Goal: Task Accomplishment & Management: Use online tool/utility

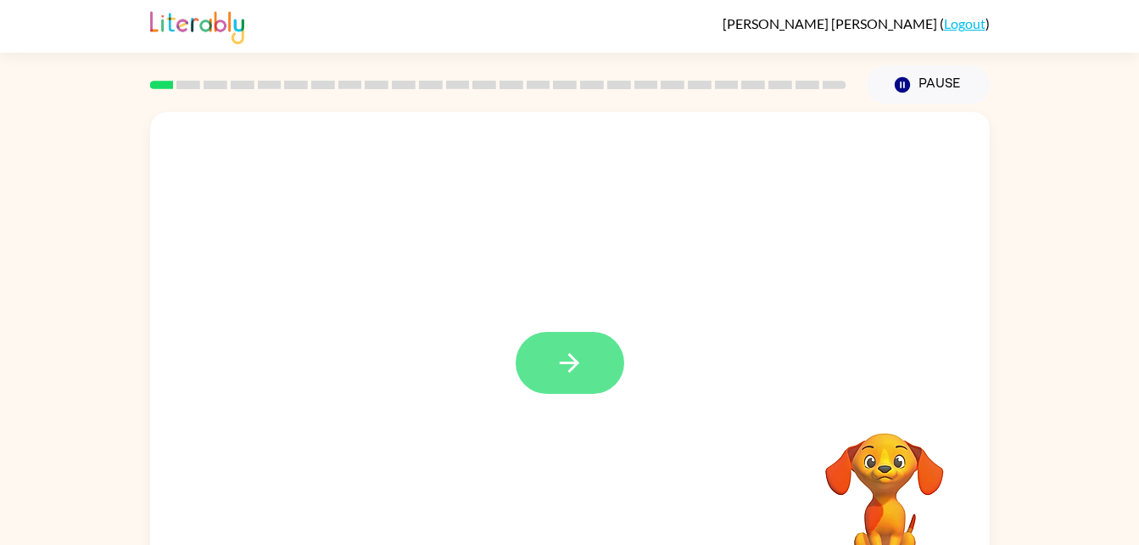
click at [589, 377] on button "button" at bounding box center [570, 363] width 109 height 62
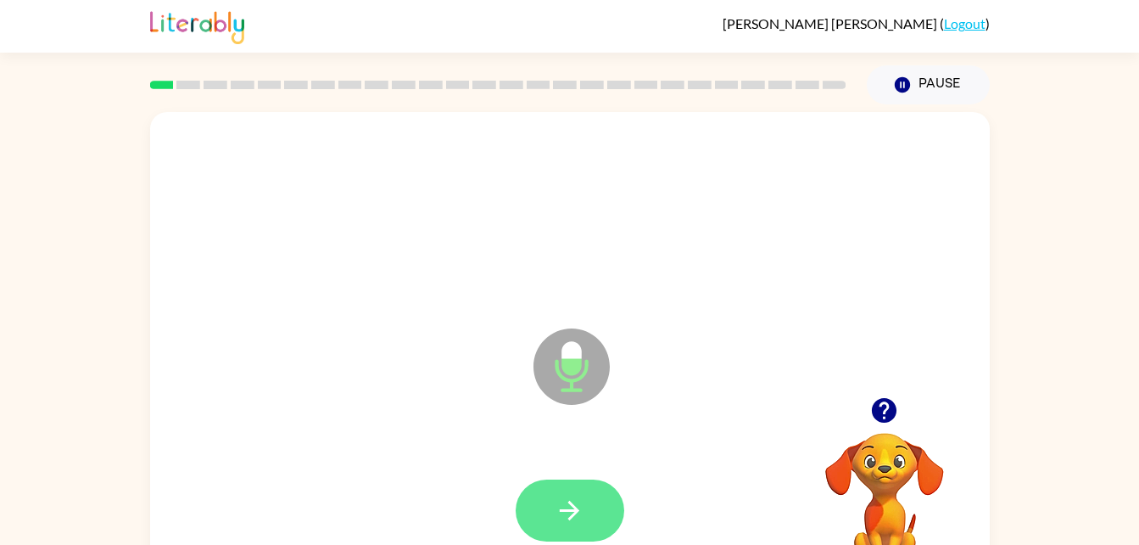
click at [567, 494] on button "button" at bounding box center [570, 510] width 109 height 62
click at [568, 506] on icon "button" at bounding box center [570, 510] width 30 height 30
click at [593, 503] on button "button" at bounding box center [570, 510] width 109 height 62
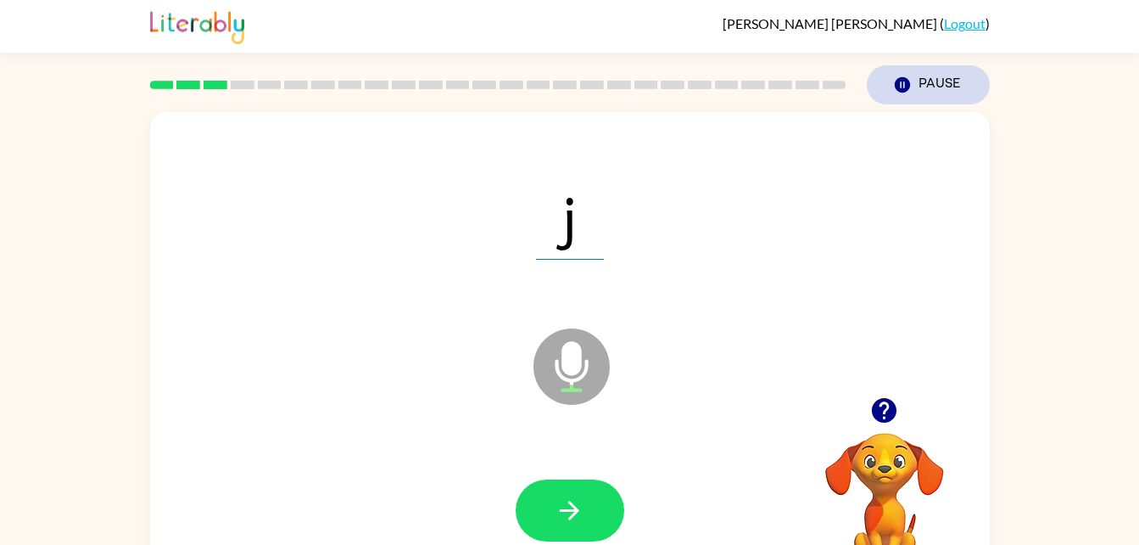
click at [962, 90] on button "Pause Pause" at bounding box center [928, 84] width 123 height 39
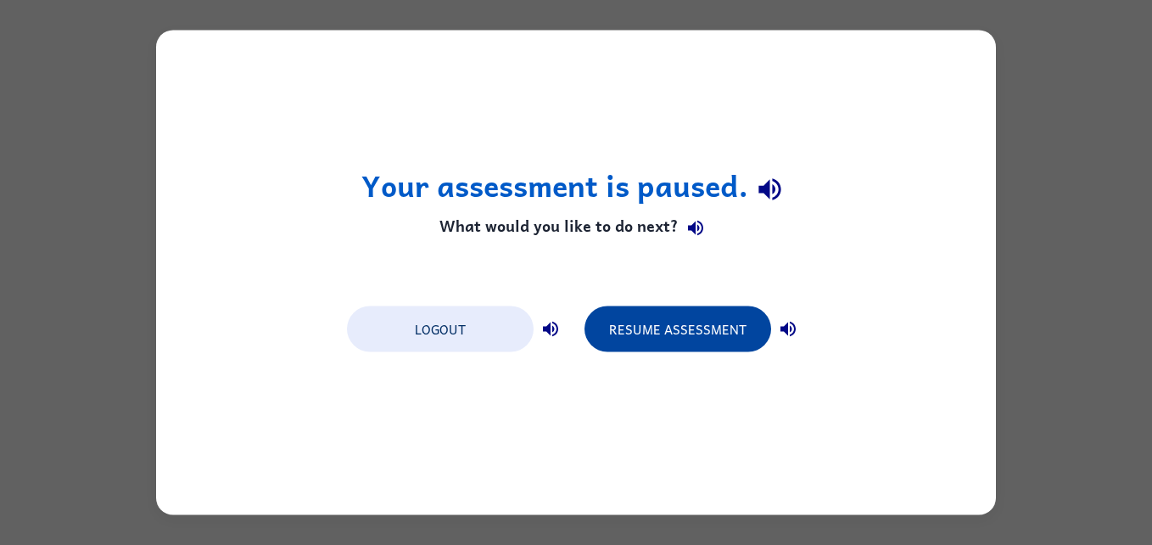
click at [700, 318] on button "Resume Assessment" at bounding box center [677, 329] width 187 height 46
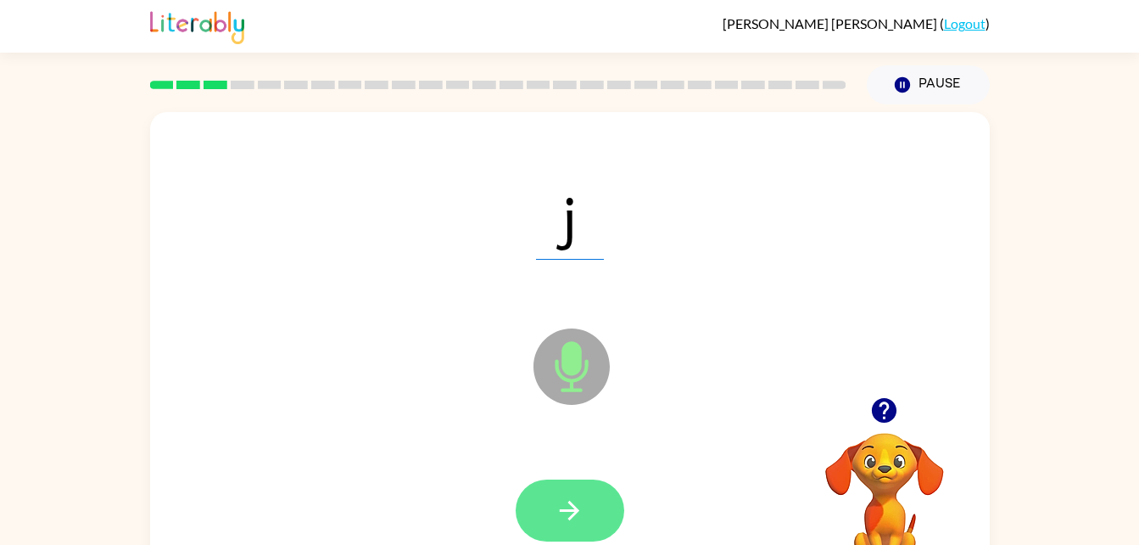
click at [573, 512] on icon "button" at bounding box center [570, 510] width 30 height 30
click at [567, 511] on icon "button" at bounding box center [570, 510] width 20 height 20
click at [575, 516] on icon "button" at bounding box center [570, 510] width 30 height 30
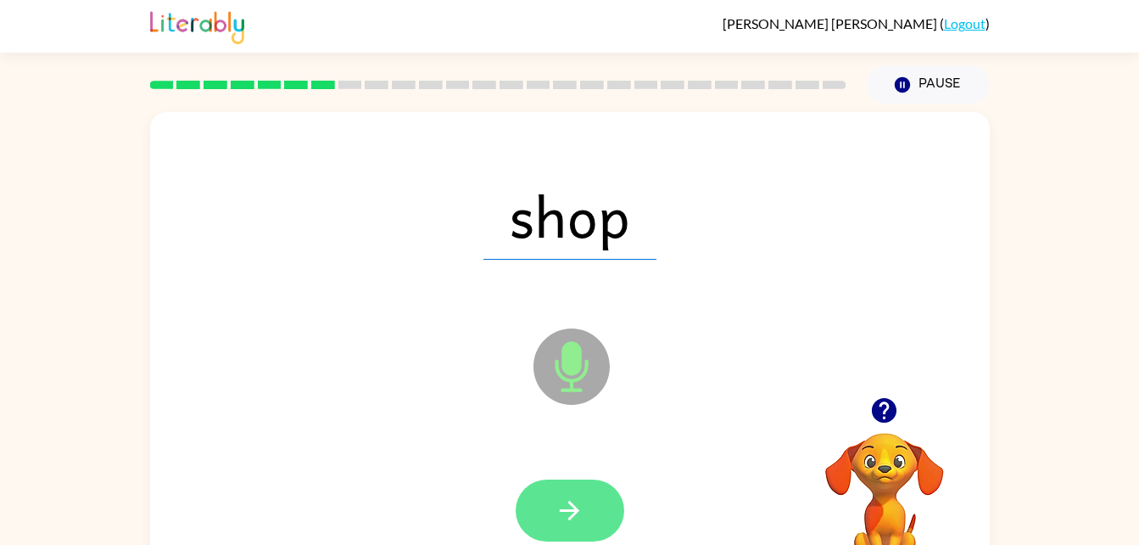
click at [563, 529] on button "button" at bounding box center [570, 510] width 109 height 62
click at [567, 510] on icon "button" at bounding box center [570, 510] width 20 height 20
click at [576, 526] on button "button" at bounding box center [570, 510] width 109 height 62
click at [563, 503] on icon "button" at bounding box center [570, 510] width 30 height 30
click at [533, 507] on button "button" at bounding box center [570, 510] width 109 height 62
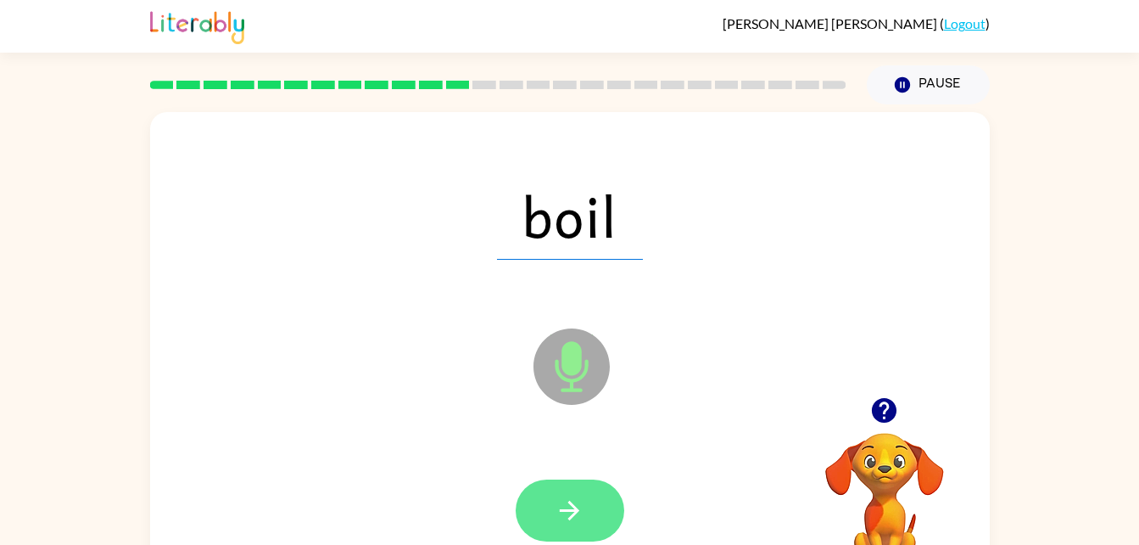
click at [578, 493] on button "button" at bounding box center [570, 510] width 109 height 62
click at [577, 505] on icon "button" at bounding box center [570, 510] width 30 height 30
click at [571, 521] on icon "button" at bounding box center [570, 510] width 30 height 30
click at [572, 523] on icon "button" at bounding box center [570, 510] width 30 height 30
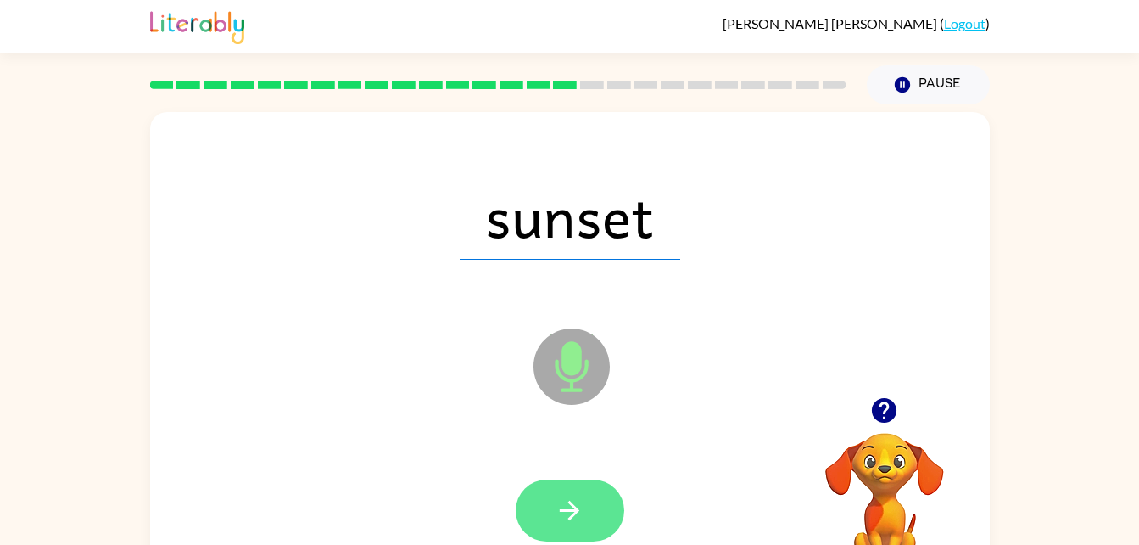
click at [585, 501] on button "button" at bounding box center [570, 510] width 109 height 62
click at [606, 512] on button "button" at bounding box center [570, 510] width 109 height 62
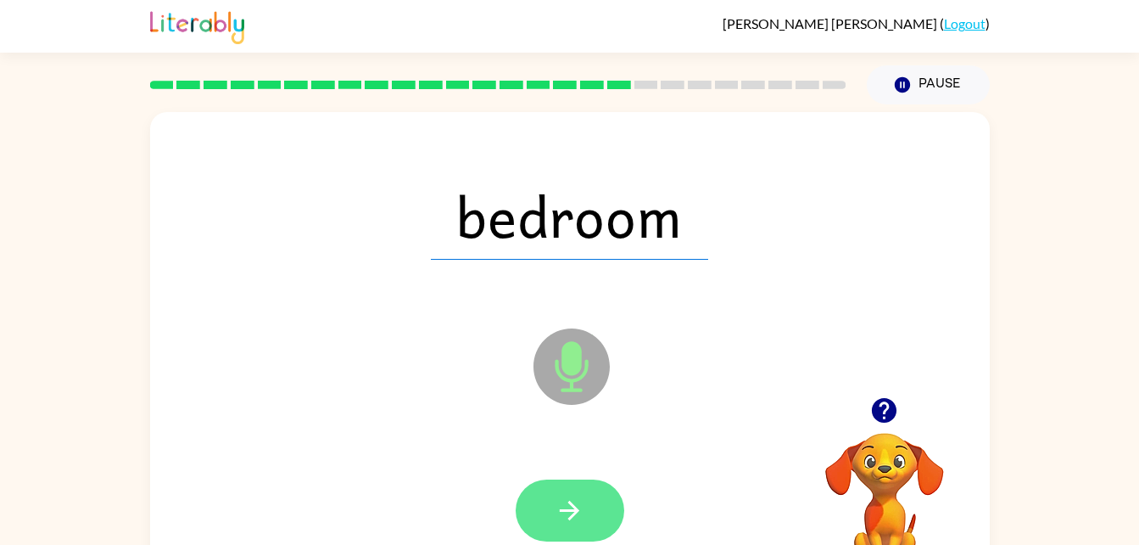
click at [570, 518] on icon "button" at bounding box center [570, 510] width 20 height 20
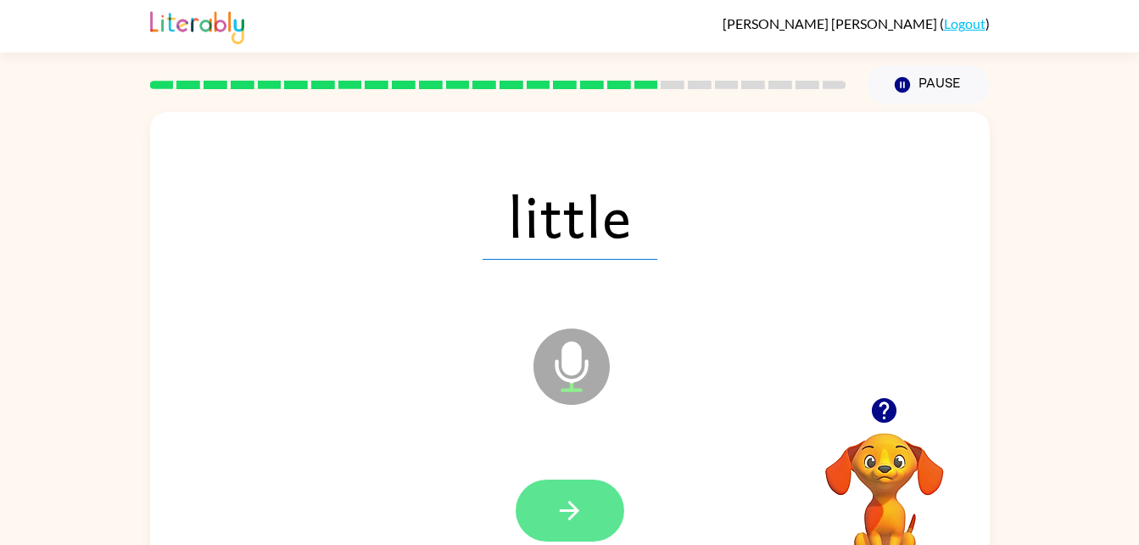
click at [574, 501] on icon "button" at bounding box center [570, 510] width 30 height 30
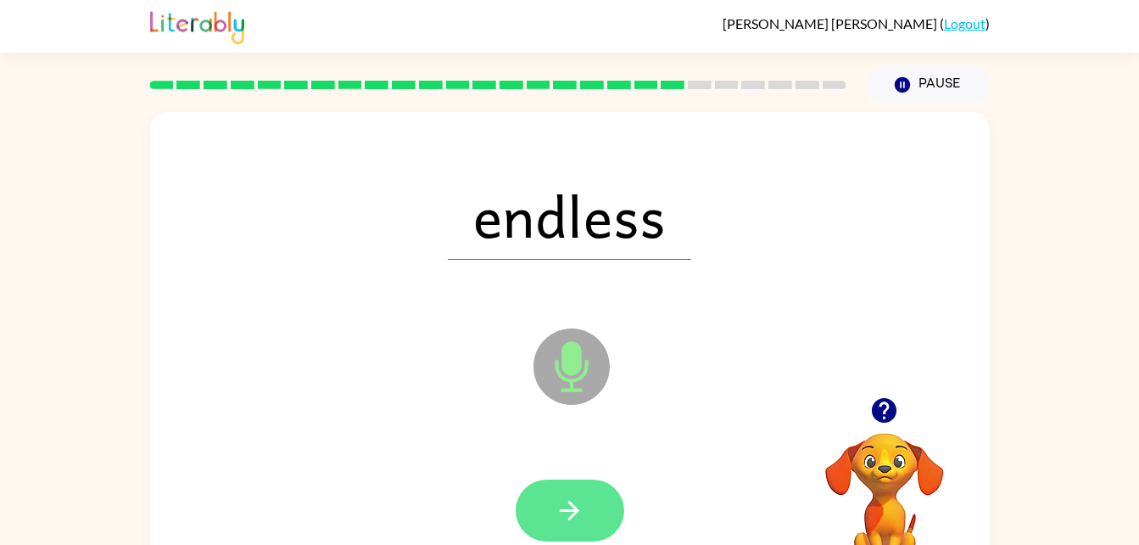
click at [582, 522] on icon "button" at bounding box center [570, 510] width 30 height 30
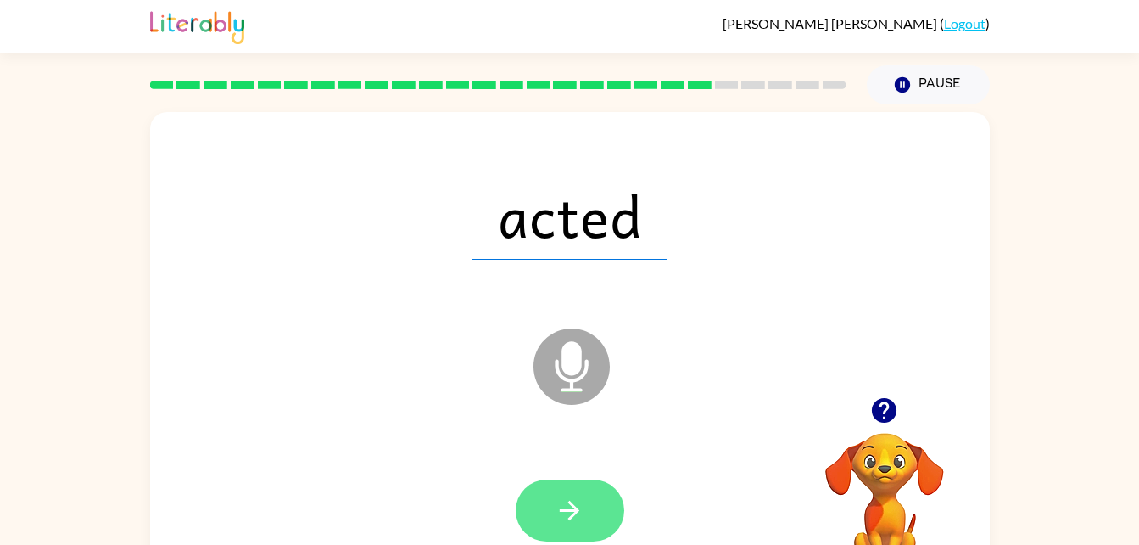
click at [558, 505] on icon "button" at bounding box center [570, 510] width 30 height 30
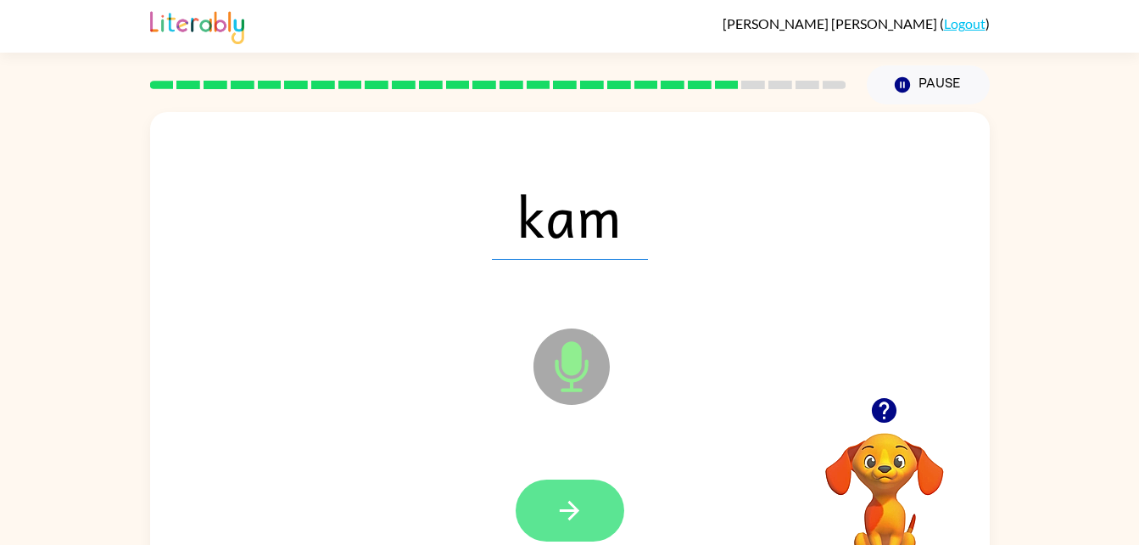
click at [574, 515] on icon "button" at bounding box center [570, 510] width 20 height 20
click at [596, 518] on button "button" at bounding box center [570, 510] width 109 height 62
click at [569, 505] on icon "button" at bounding box center [570, 510] width 30 height 30
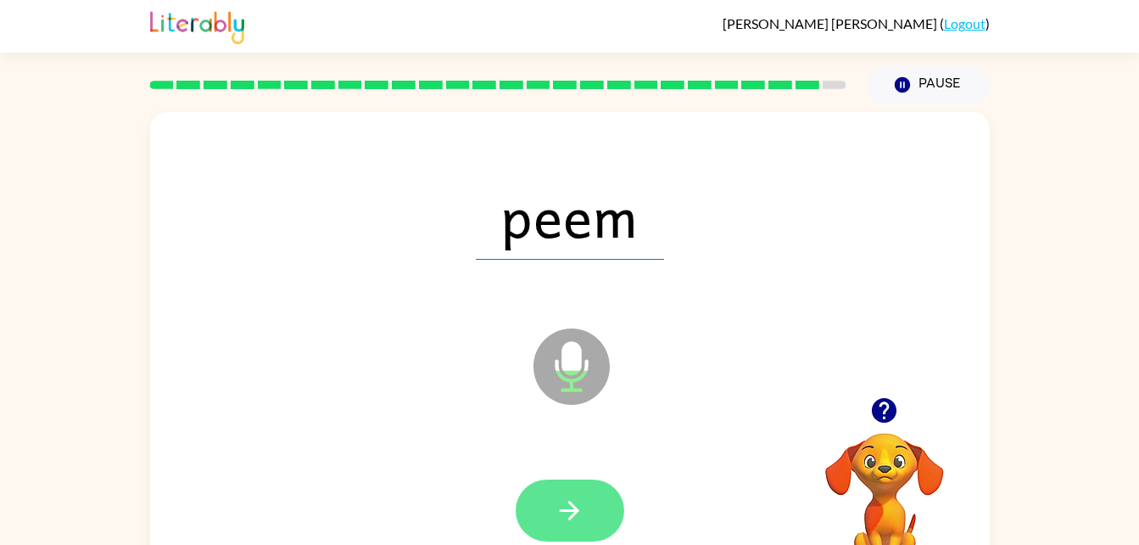
click at [590, 492] on button "button" at bounding box center [570, 510] width 109 height 62
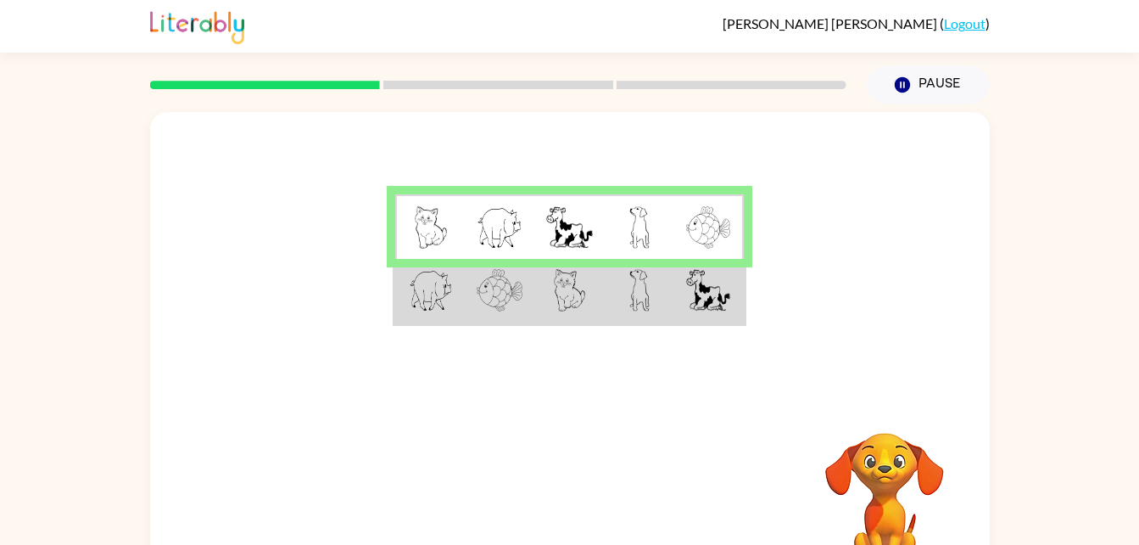
click at [680, 300] on td at bounding box center [709, 291] width 70 height 65
click at [679, 315] on td at bounding box center [709, 291] width 70 height 65
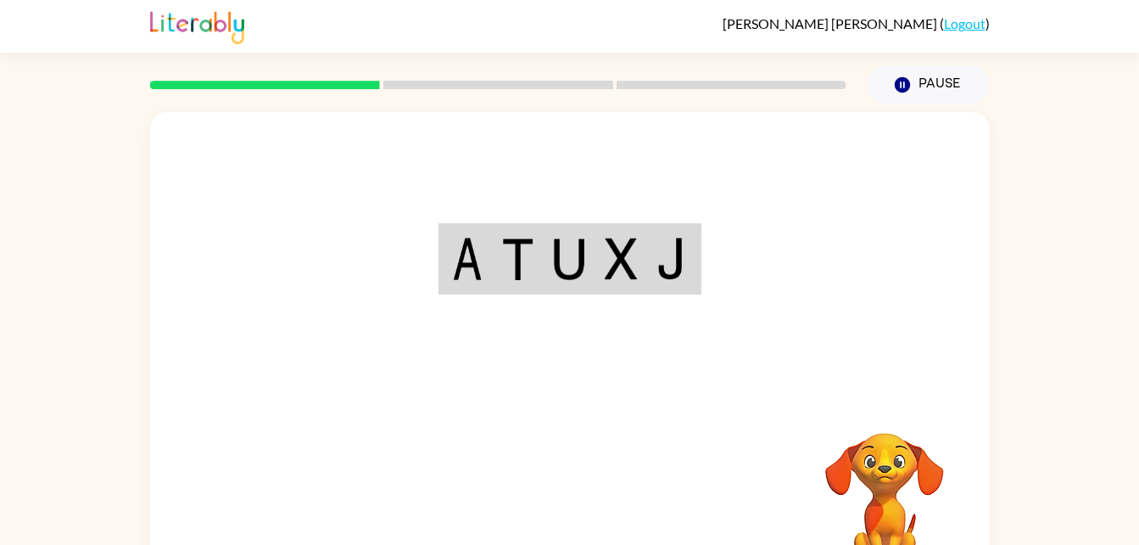
click at [460, 267] on img at bounding box center [467, 258] width 31 height 42
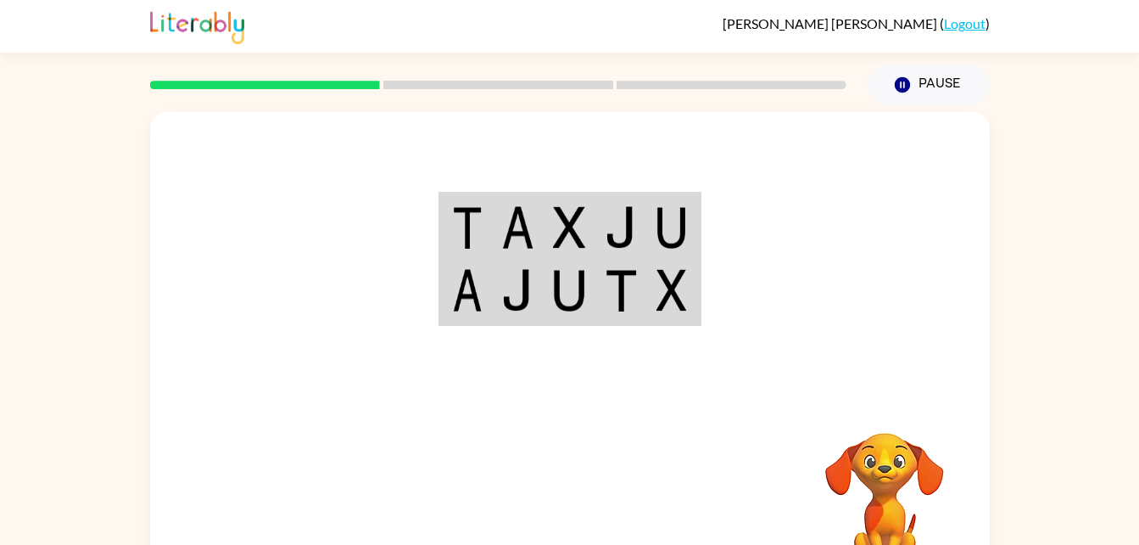
drag, startPoint x: 460, startPoint y: 267, endPoint x: 632, endPoint y: 261, distance: 172.3
click at [791, 289] on div at bounding box center [570, 254] width 840 height 285
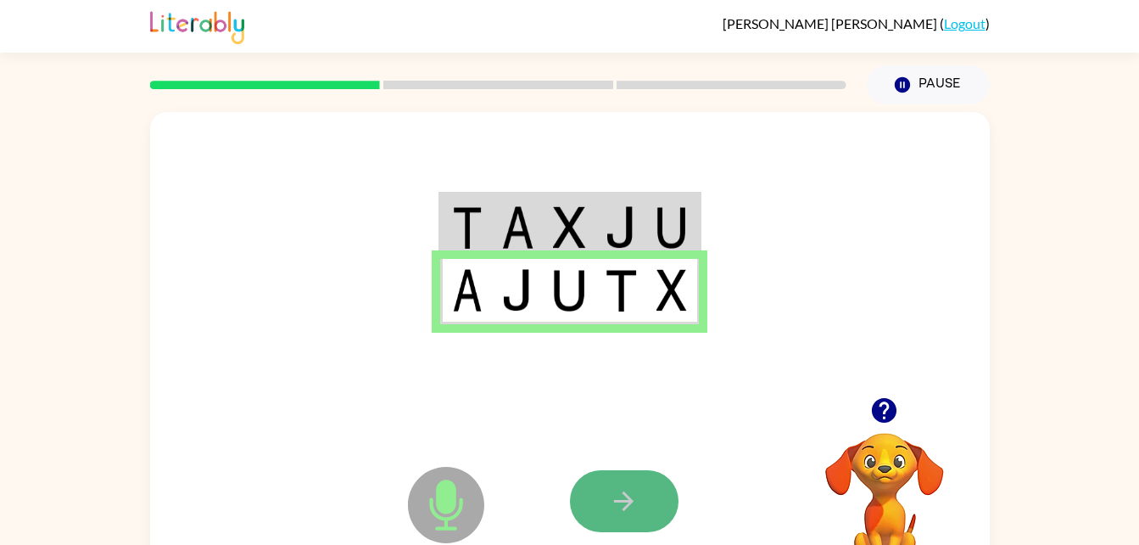
click at [634, 496] on icon "button" at bounding box center [624, 501] width 30 height 30
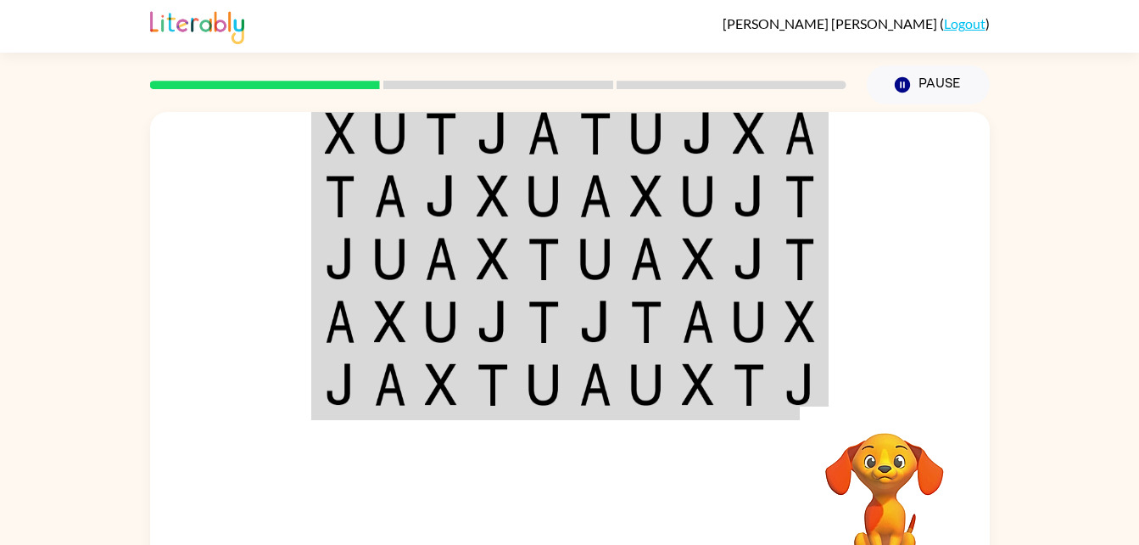
click at [901, 373] on div at bounding box center [570, 254] width 840 height 285
drag, startPoint x: 901, startPoint y: 373, endPoint x: 831, endPoint y: 258, distance: 134.7
click at [831, 258] on div at bounding box center [570, 254] width 840 height 285
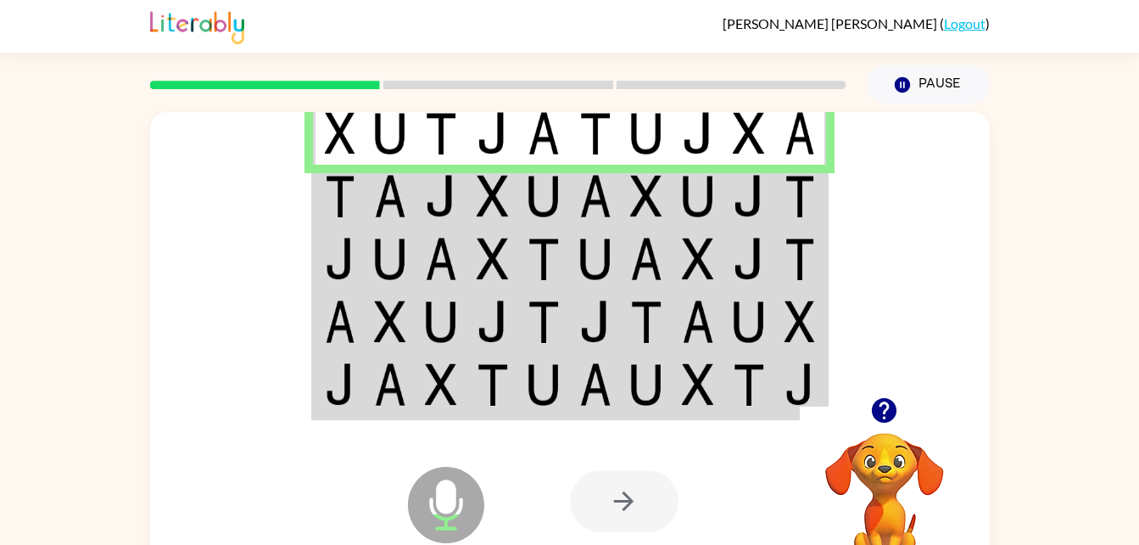
drag, startPoint x: 926, startPoint y: 434, endPoint x: 579, endPoint y: 206, distance: 415.2
click at [579, 206] on img at bounding box center [595, 196] width 32 height 42
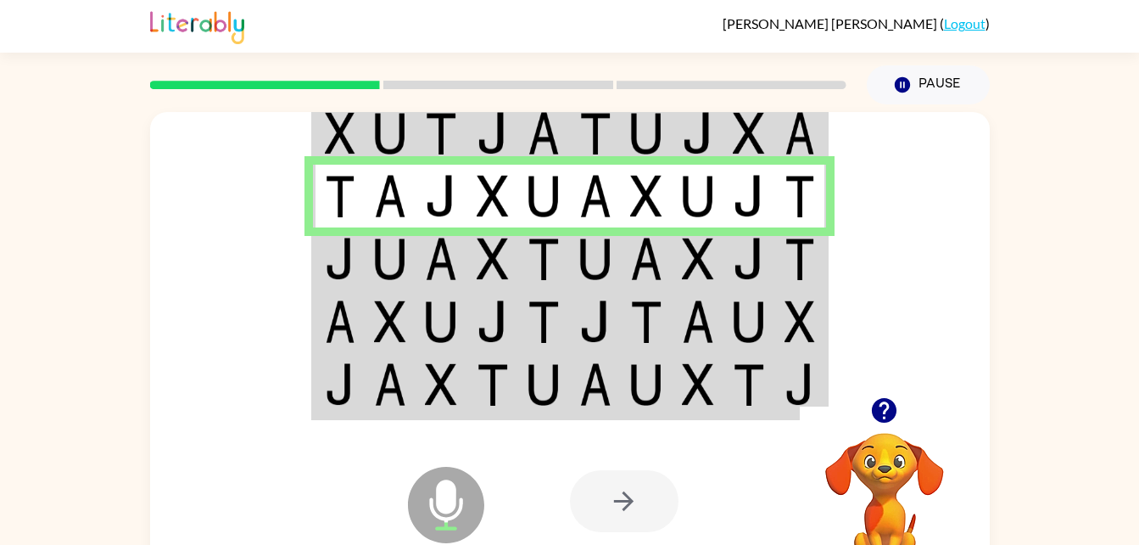
click at [696, 266] on img at bounding box center [698, 258] width 32 height 42
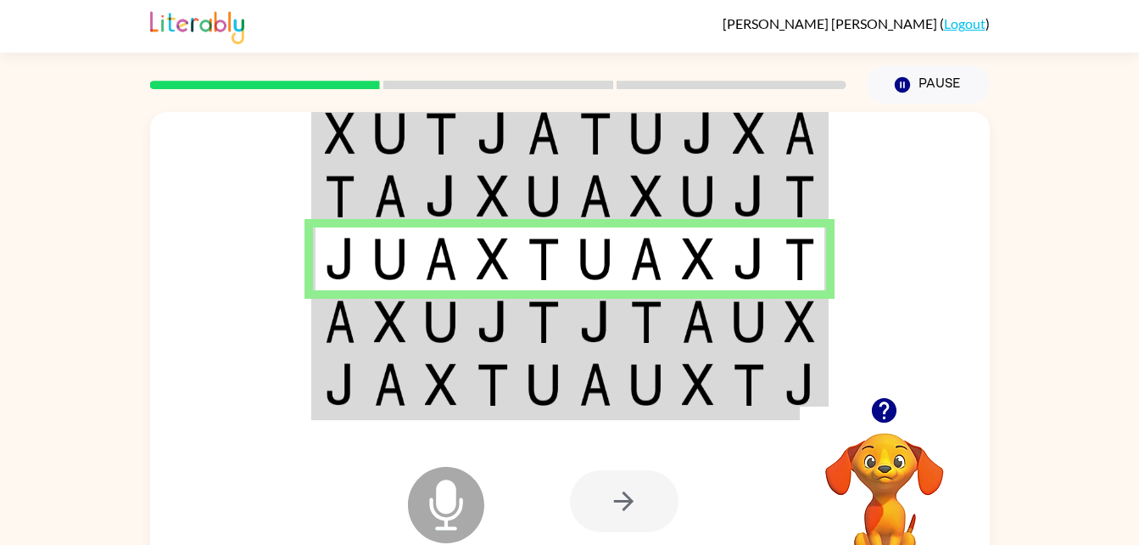
click at [691, 262] on img at bounding box center [698, 258] width 32 height 42
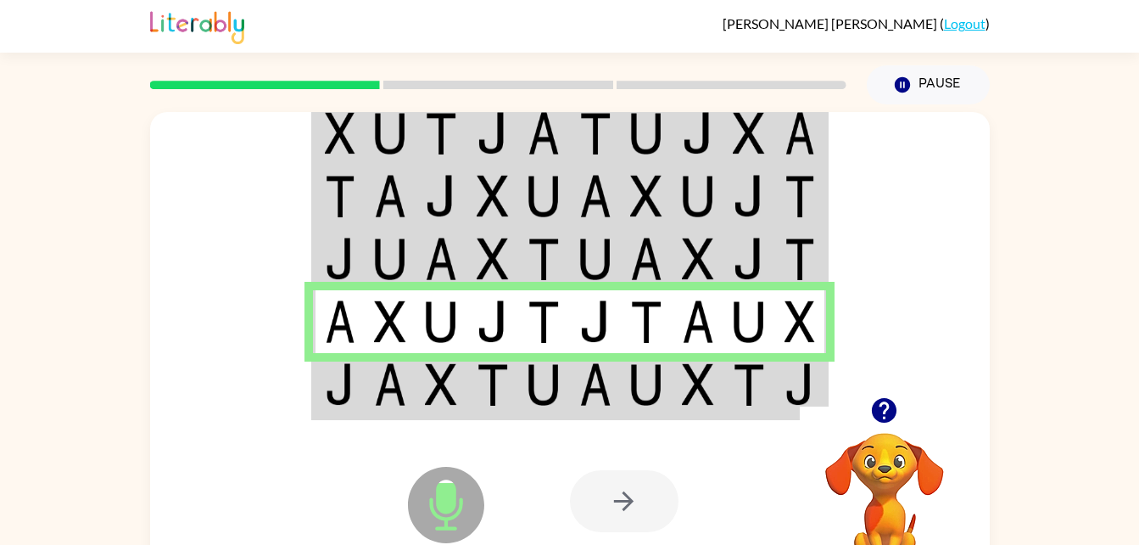
click at [522, 327] on td at bounding box center [544, 321] width 52 height 63
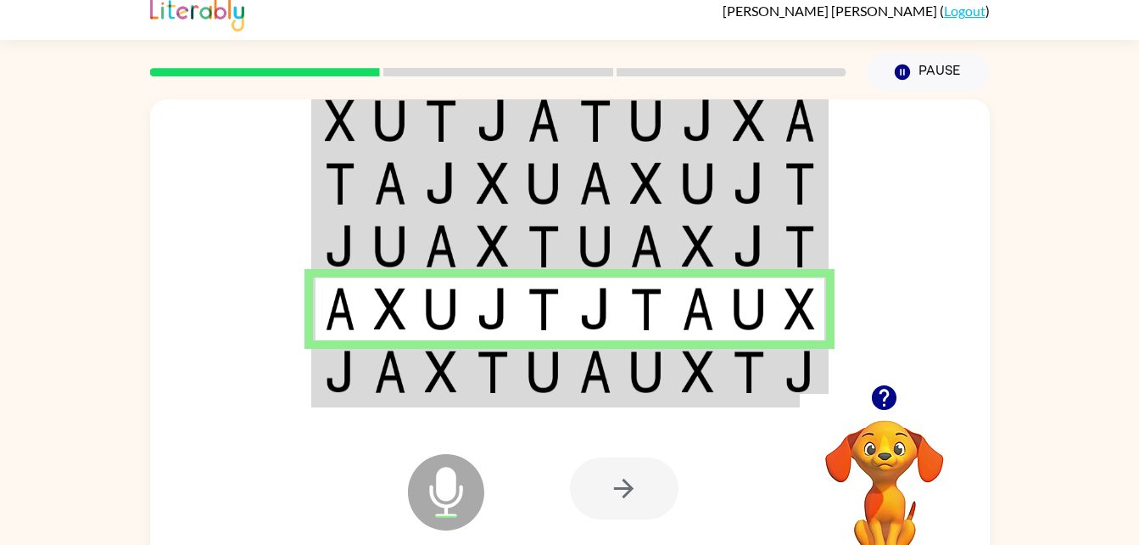
scroll to position [24, 0]
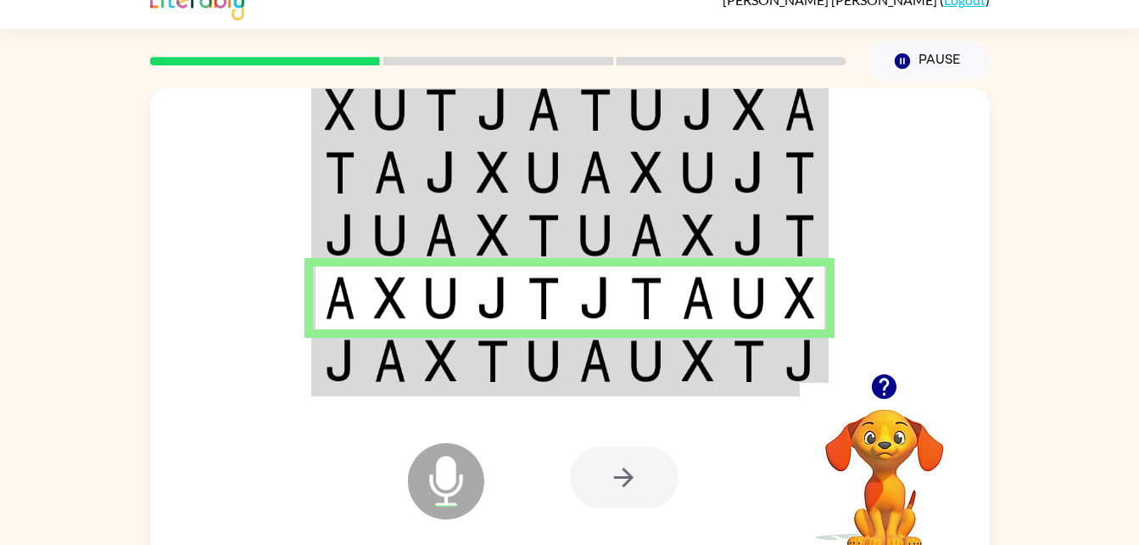
click at [520, 232] on td at bounding box center [544, 235] width 52 height 63
click at [520, 228] on td at bounding box center [544, 235] width 52 height 63
click at [523, 384] on div "Microphone The Microphone is here when it is your turn to talk Your browser mus…" at bounding box center [570, 477] width 840 height 191
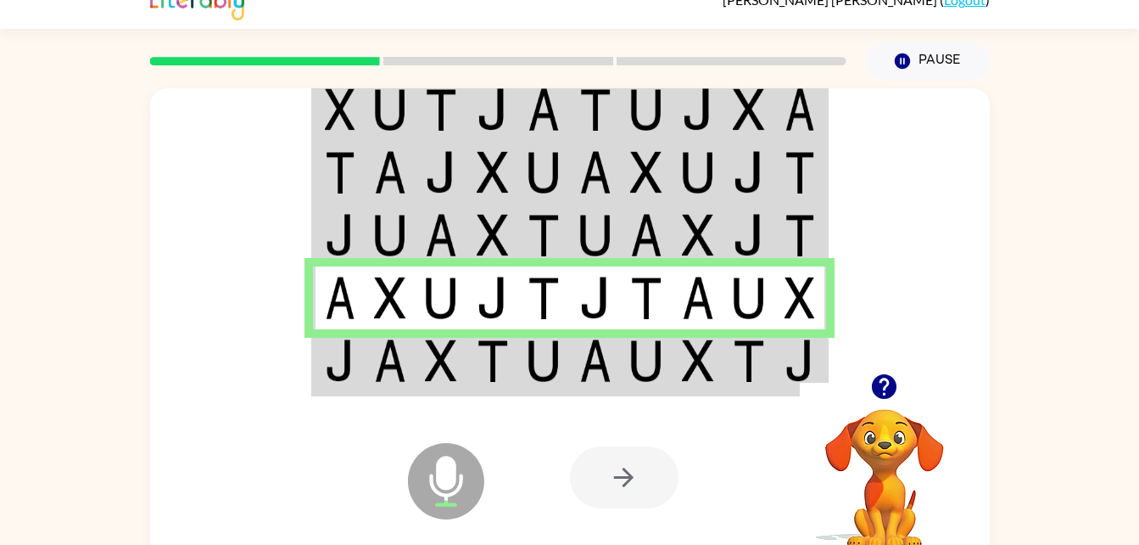
click at [524, 370] on td at bounding box center [544, 361] width 52 height 65
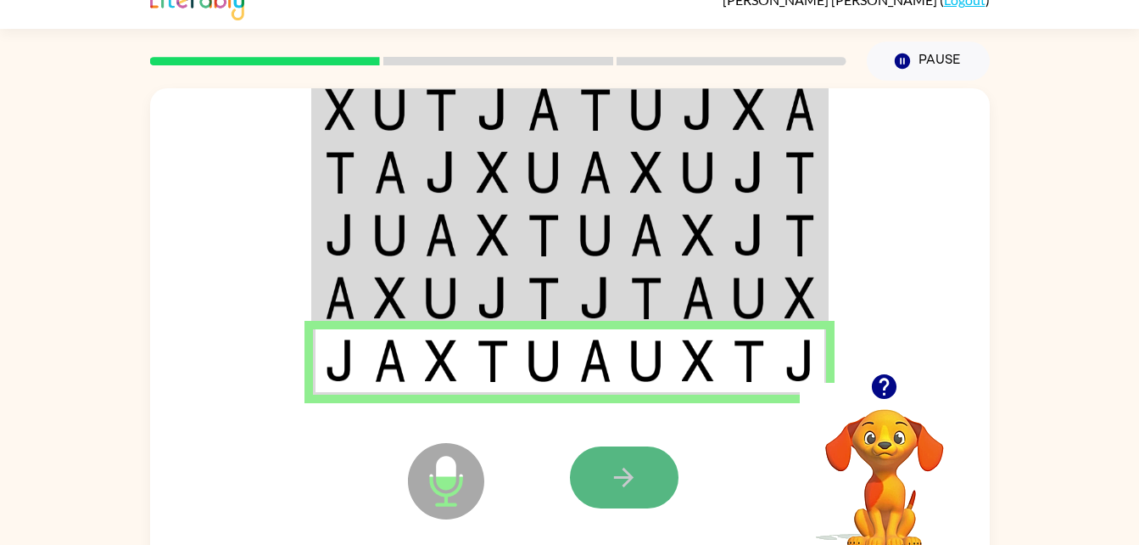
click at [616, 478] on icon "button" at bounding box center [624, 477] width 20 height 20
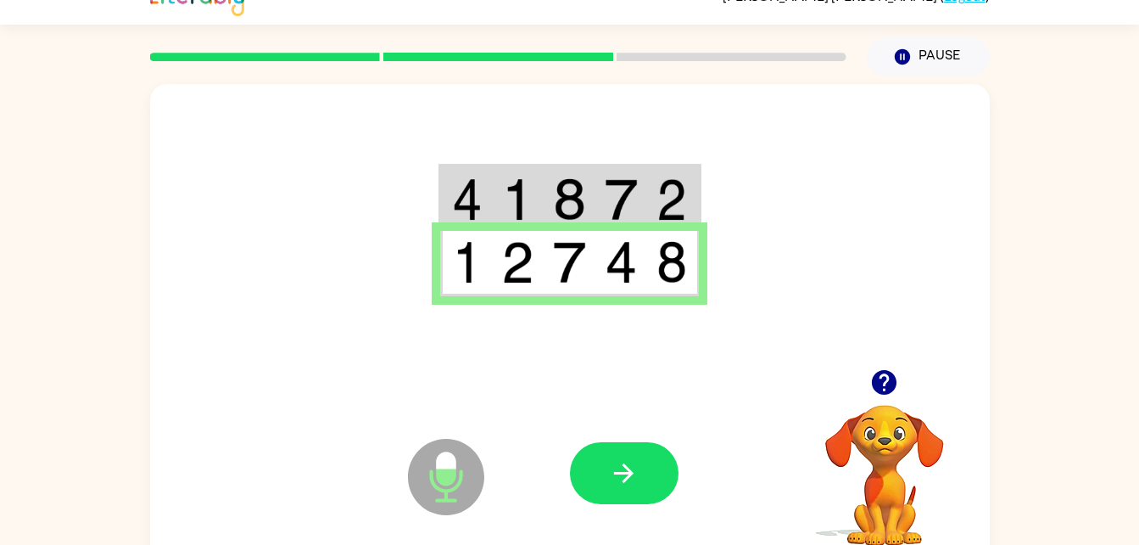
scroll to position [29, 0]
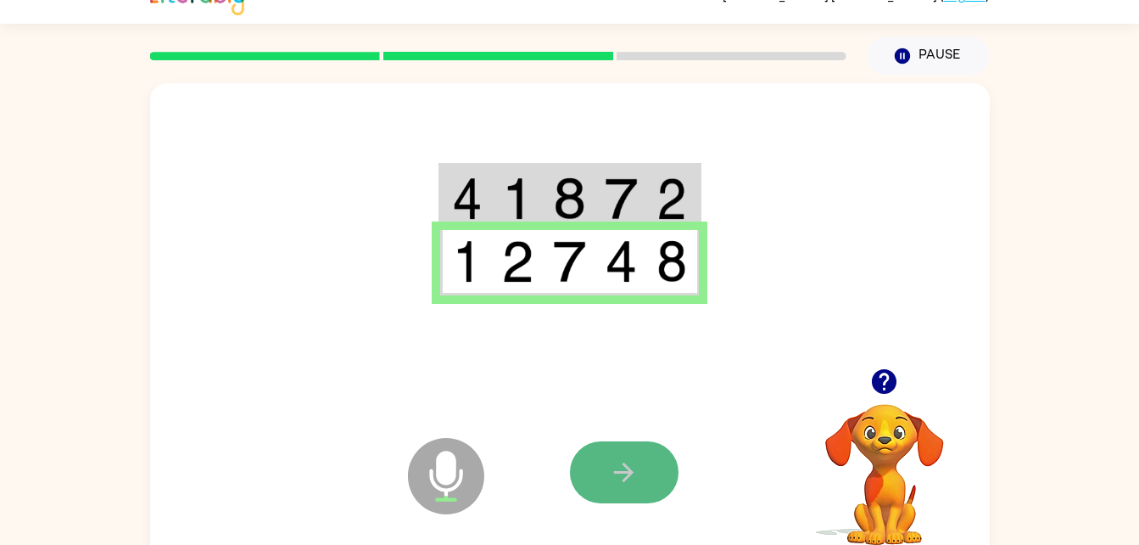
click at [629, 475] on icon "button" at bounding box center [624, 472] width 20 height 20
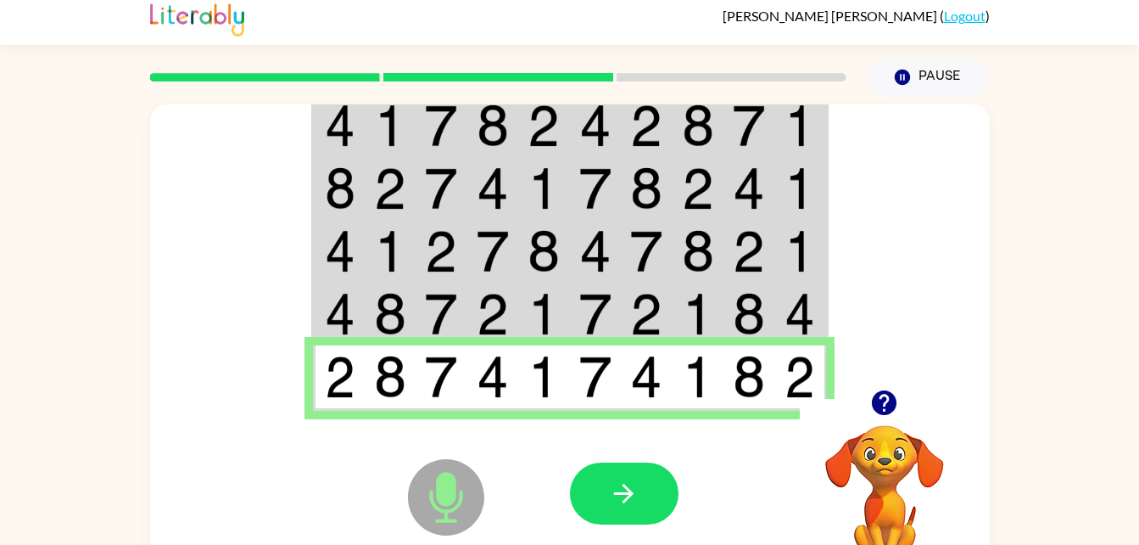
scroll to position [13, 0]
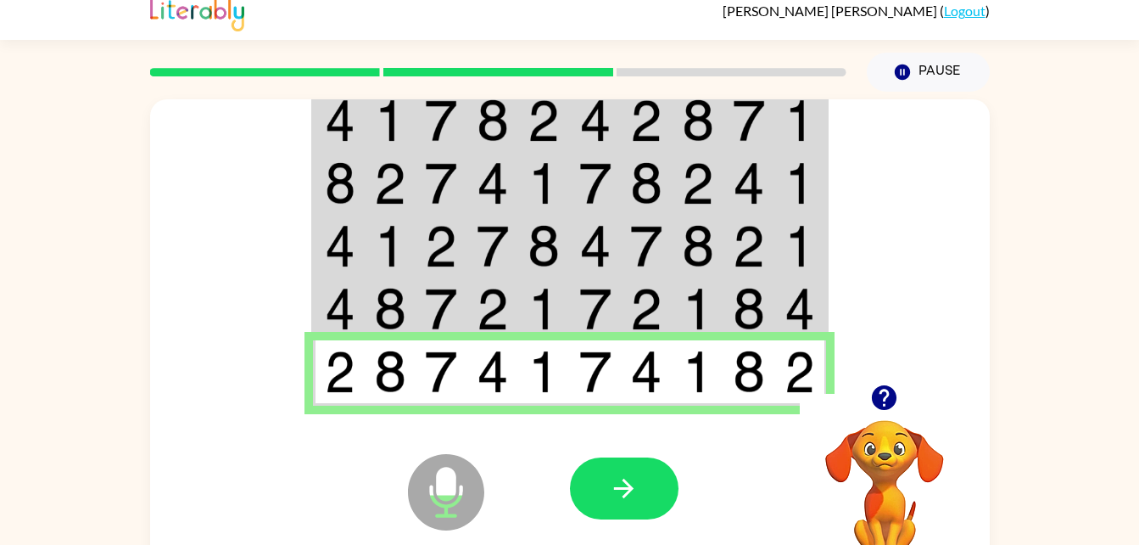
click at [875, 394] on icon "button" at bounding box center [884, 397] width 25 height 25
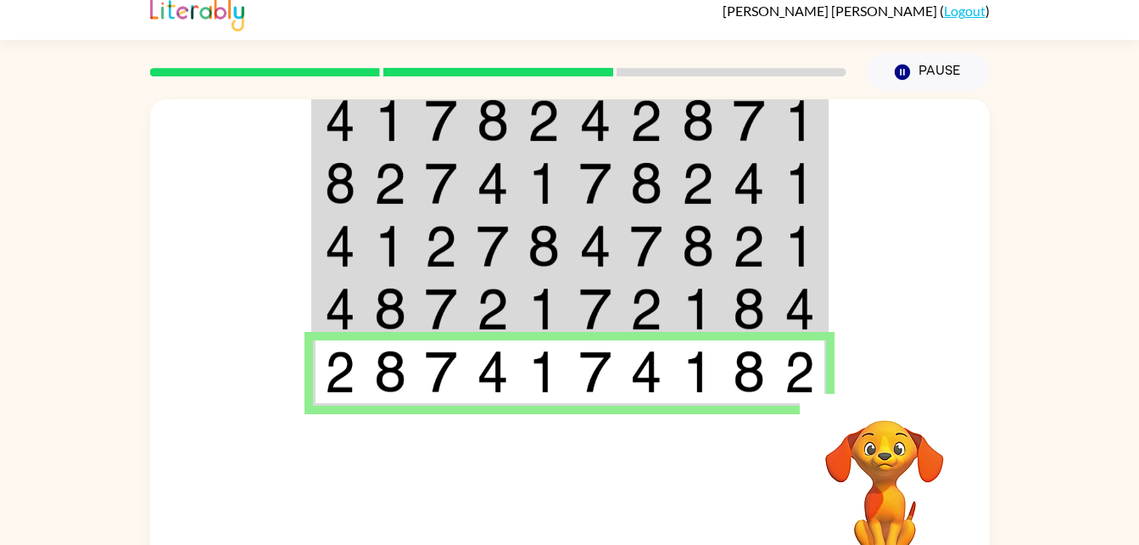
click at [823, 488] on video "Your browser must support playing .mp4 files to use Literably. Please try using…" at bounding box center [885, 479] width 170 height 170
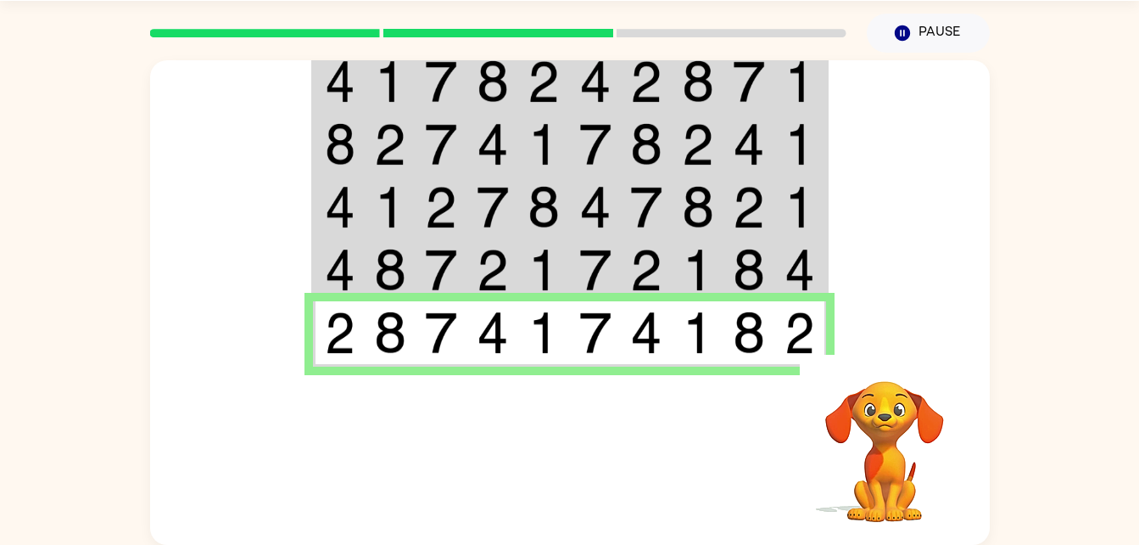
drag, startPoint x: 533, startPoint y: 496, endPoint x: 637, endPoint y: 539, distance: 112.6
click at [637, 539] on div "Your browser must support playing .mp4 files to use Literably. Please try using…" at bounding box center [570, 449] width 840 height 191
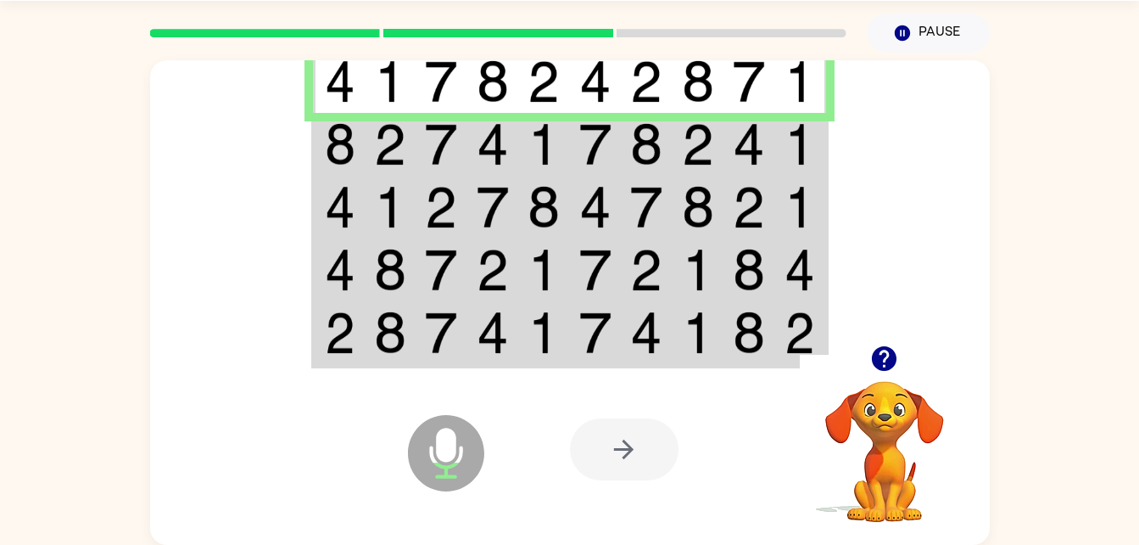
drag, startPoint x: 568, startPoint y: 337, endPoint x: 557, endPoint y: 333, distance: 11.5
click at [557, 333] on td at bounding box center [544, 333] width 52 height 65
click at [523, 207] on td at bounding box center [544, 207] width 52 height 63
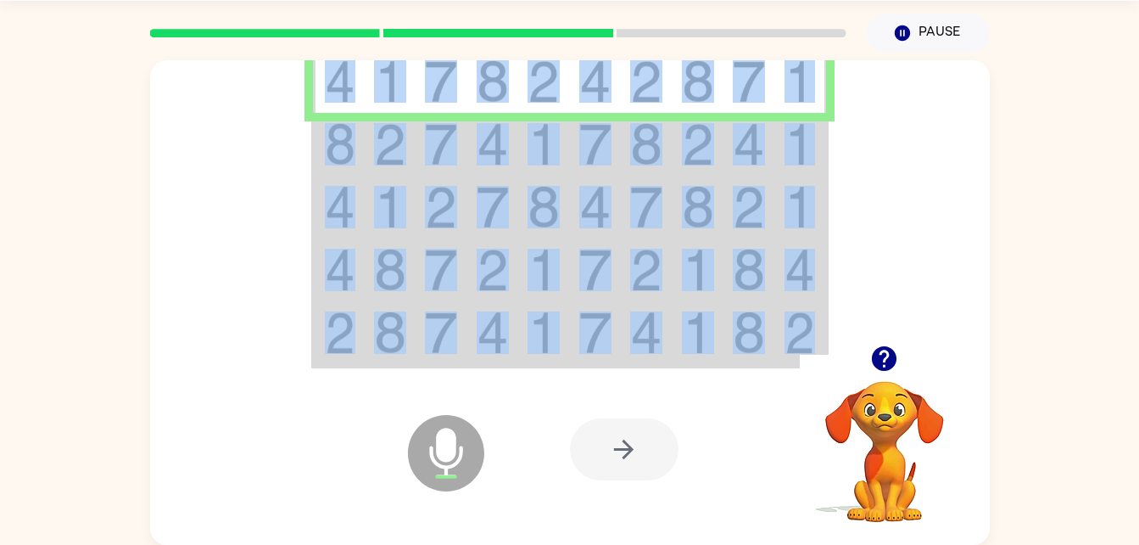
click at [523, 207] on td at bounding box center [544, 207] width 52 height 63
click at [619, 499] on icon "Microphone The Microphone is here when it is your turn to talk" at bounding box center [531, 474] width 254 height 127
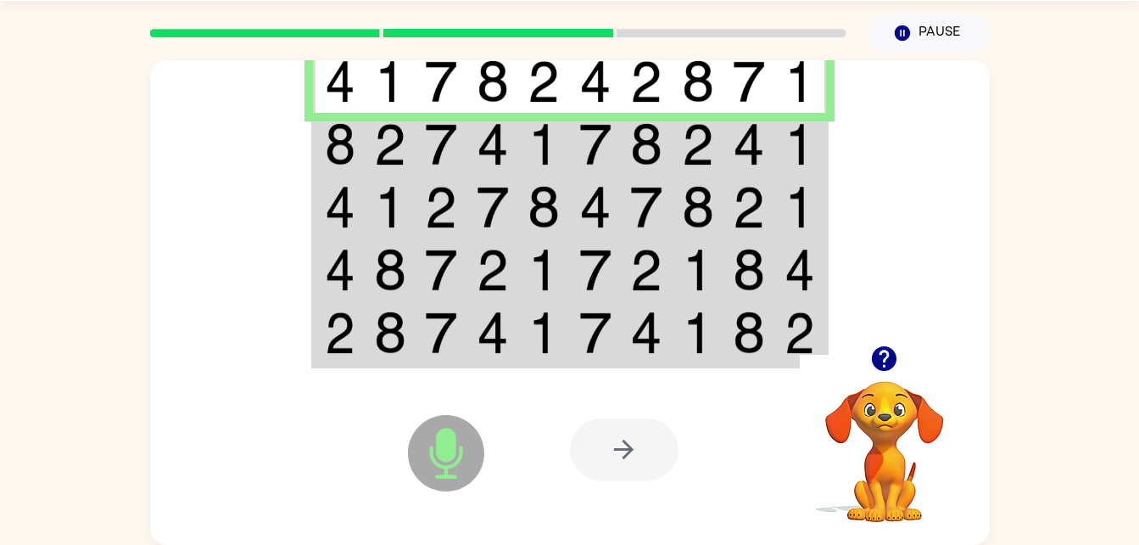
scroll to position [49, 0]
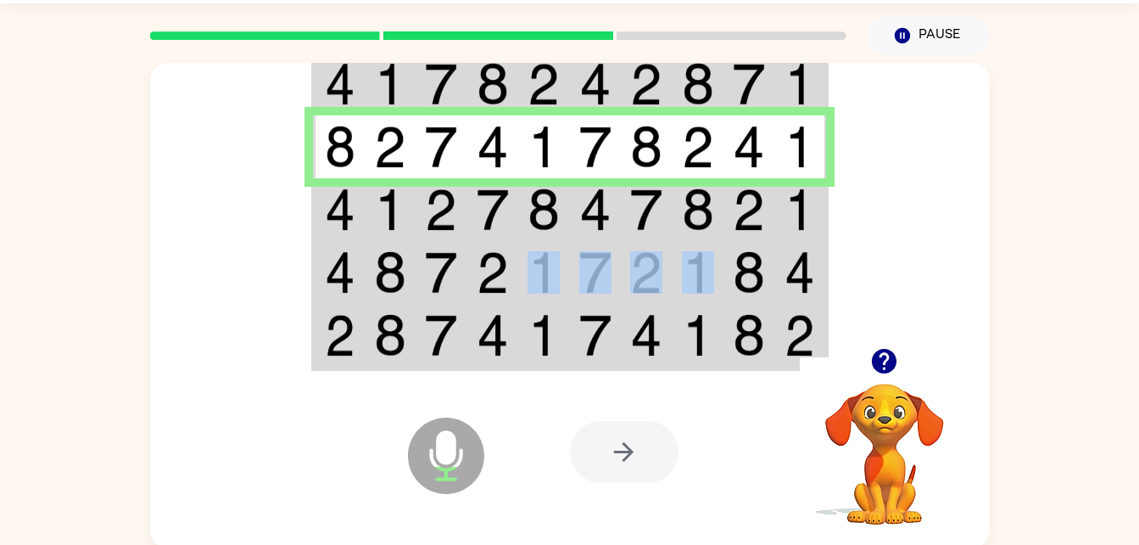
drag, startPoint x: 677, startPoint y: 275, endPoint x: 520, endPoint y: 303, distance: 159.4
click at [520, 303] on tr at bounding box center [569, 272] width 513 height 63
drag, startPoint x: 520, startPoint y: 303, endPoint x: 533, endPoint y: 303, distance: 12.7
click at [533, 303] on td at bounding box center [544, 272] width 52 height 63
click at [749, 388] on div at bounding box center [695, 451] width 250 height 191
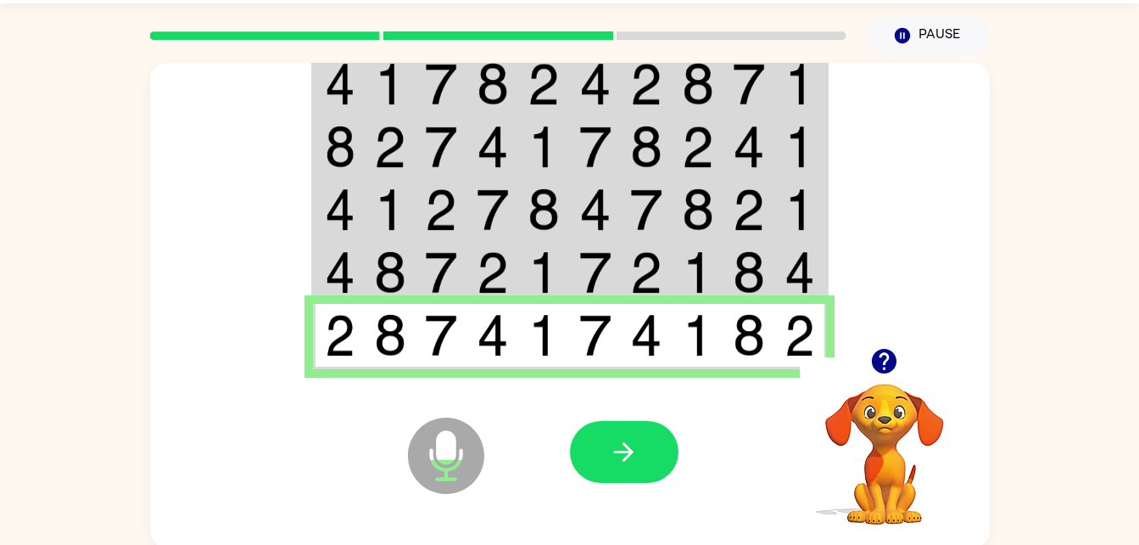
click at [590, 249] on td at bounding box center [596, 272] width 52 height 63
click at [588, 243] on td at bounding box center [596, 272] width 52 height 63
drag, startPoint x: 588, startPoint y: 243, endPoint x: 576, endPoint y: 239, distance: 12.6
click at [576, 239] on tbody at bounding box center [569, 210] width 513 height 318
click at [407, 153] on td at bounding box center [391, 146] width 52 height 63
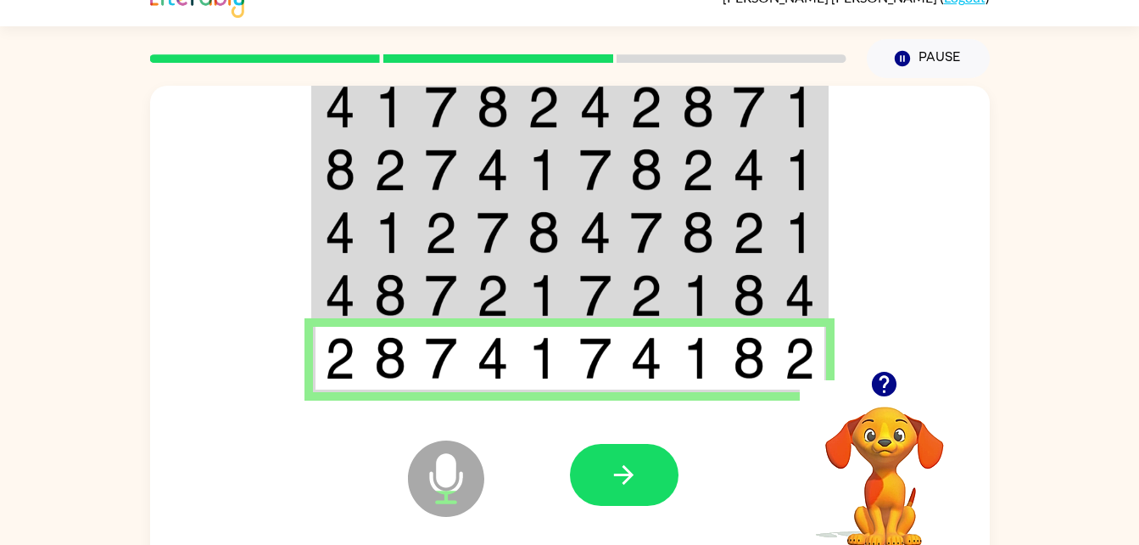
scroll to position [52, 0]
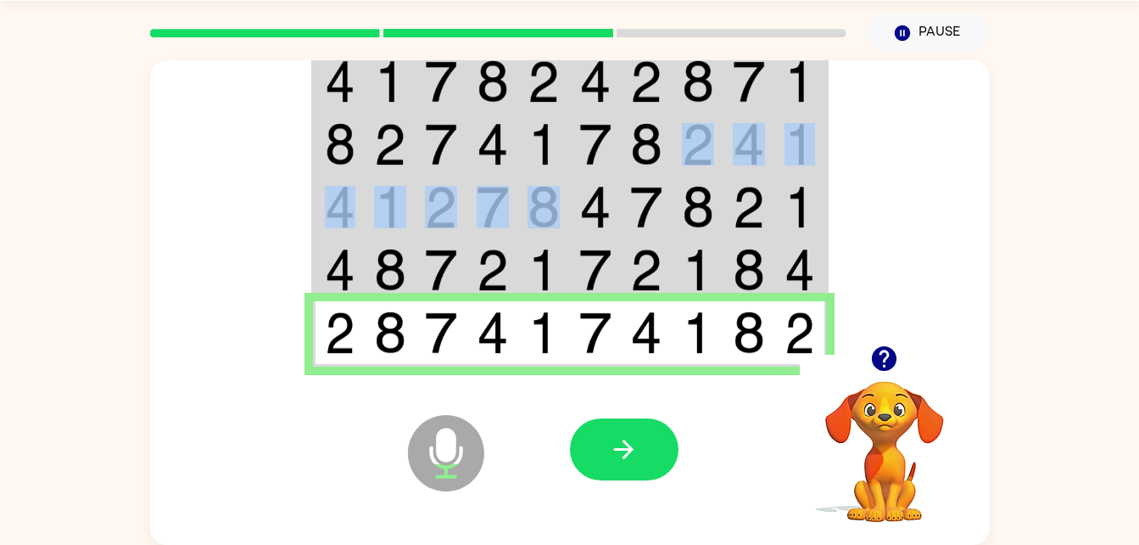
drag, startPoint x: 715, startPoint y: 137, endPoint x: 559, endPoint y: 184, distance: 163.1
click at [559, 184] on tbody at bounding box center [569, 207] width 513 height 318
drag, startPoint x: 559, startPoint y: 184, endPoint x: 588, endPoint y: 250, distance: 72.2
click at [588, 250] on img at bounding box center [595, 270] width 32 height 42
click at [633, 462] on icon "button" at bounding box center [624, 449] width 30 height 30
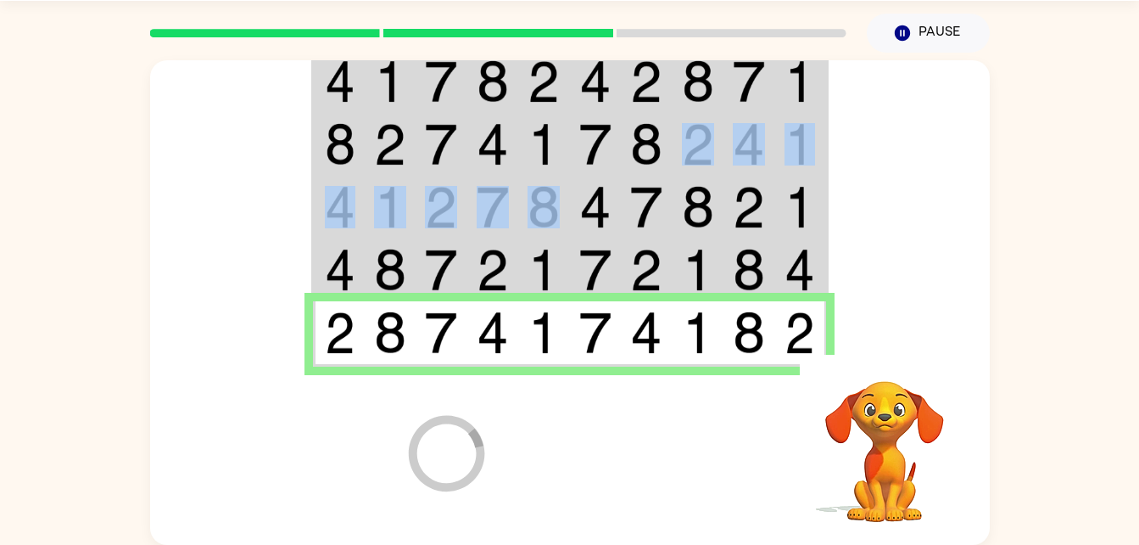
scroll to position [21, 0]
